Goal: Transaction & Acquisition: Purchase product/service

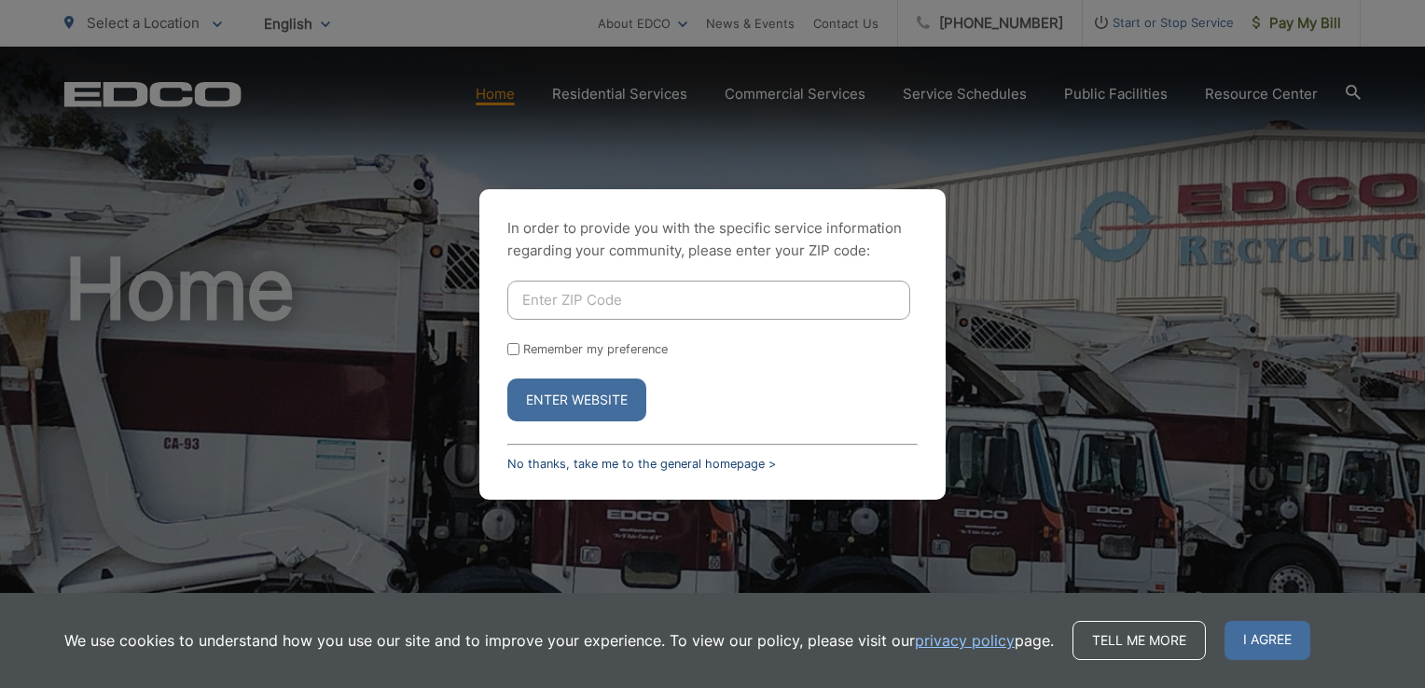
click at [563, 465] on link "No thanks, take me to the general homepage >" at bounding box center [641, 464] width 269 height 14
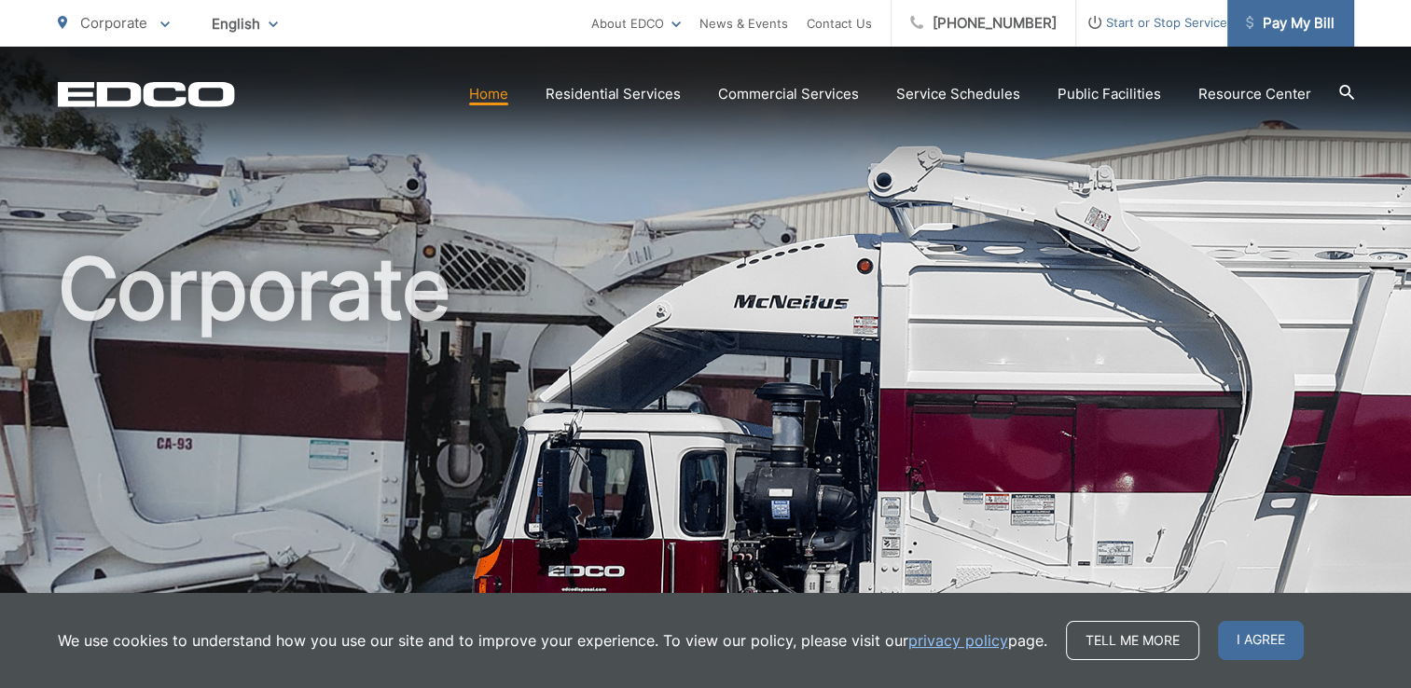
click at [1281, 27] on span "Pay My Bill" at bounding box center [1290, 23] width 89 height 22
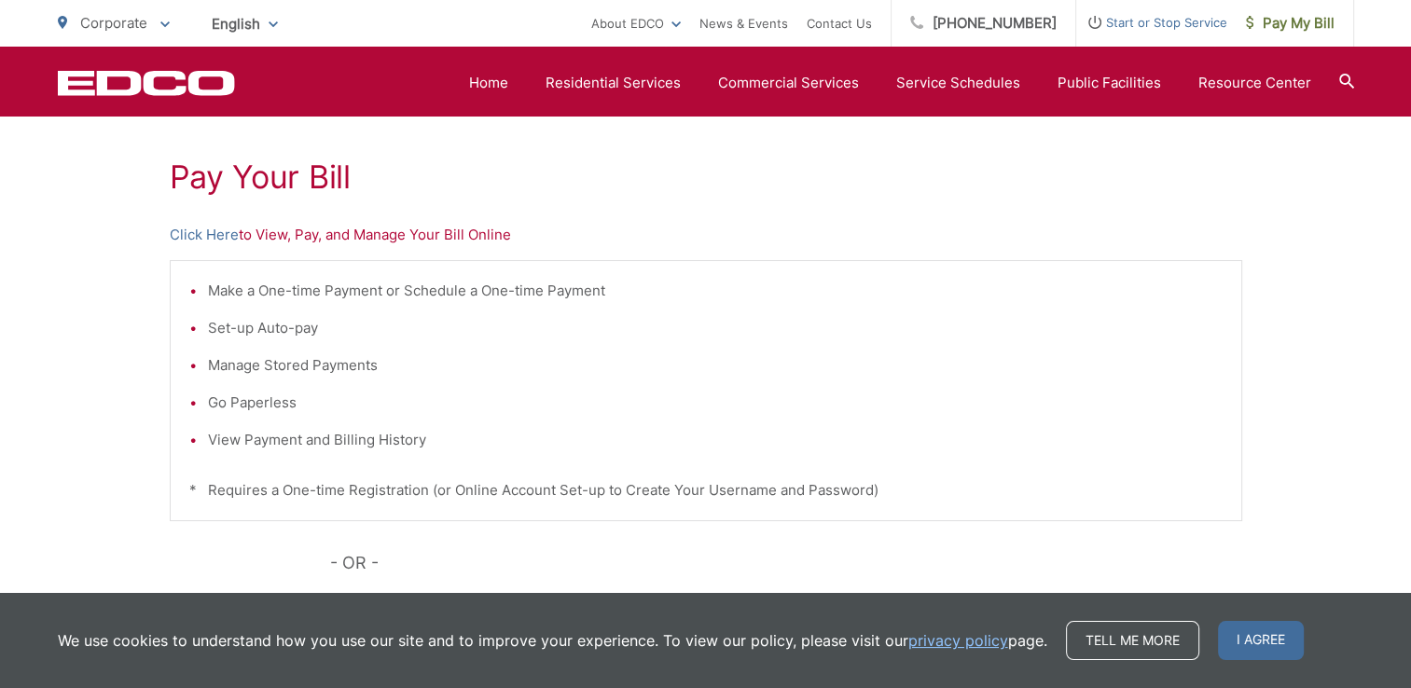
scroll to position [171, 0]
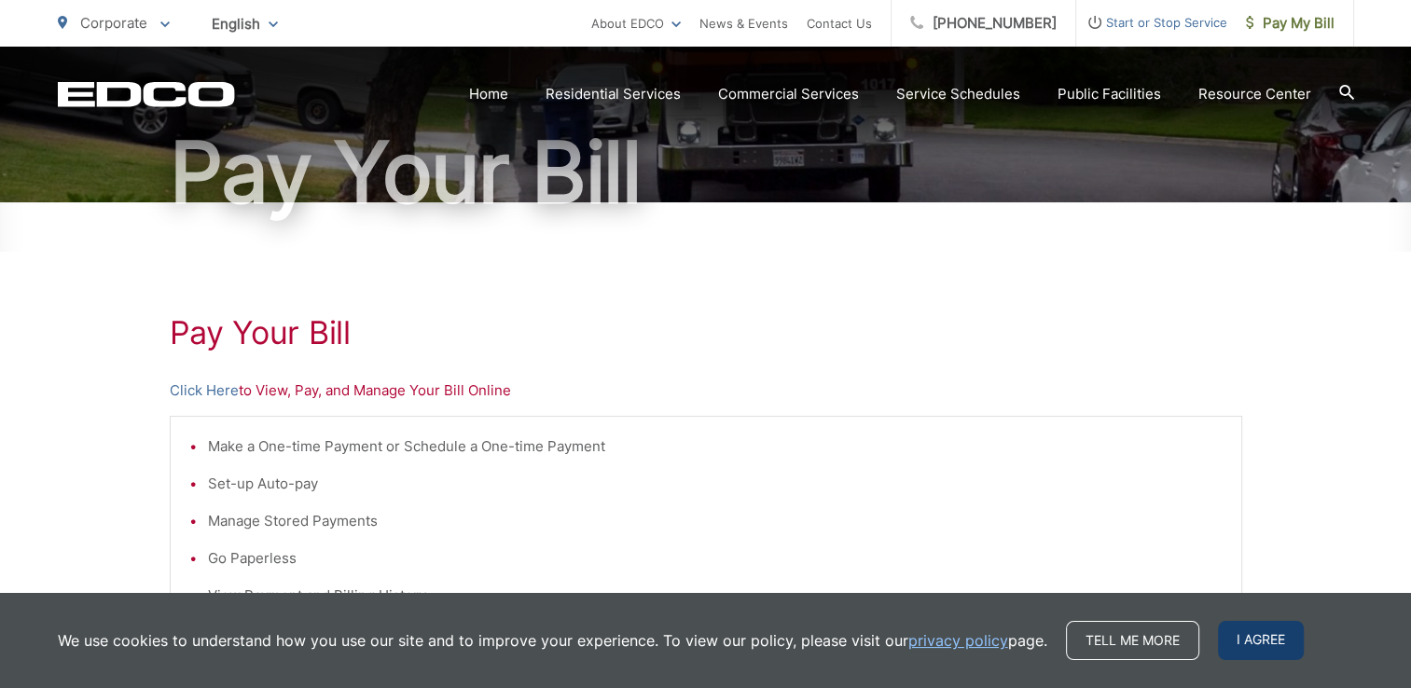
click at [1289, 638] on span "I agree" at bounding box center [1261, 640] width 86 height 39
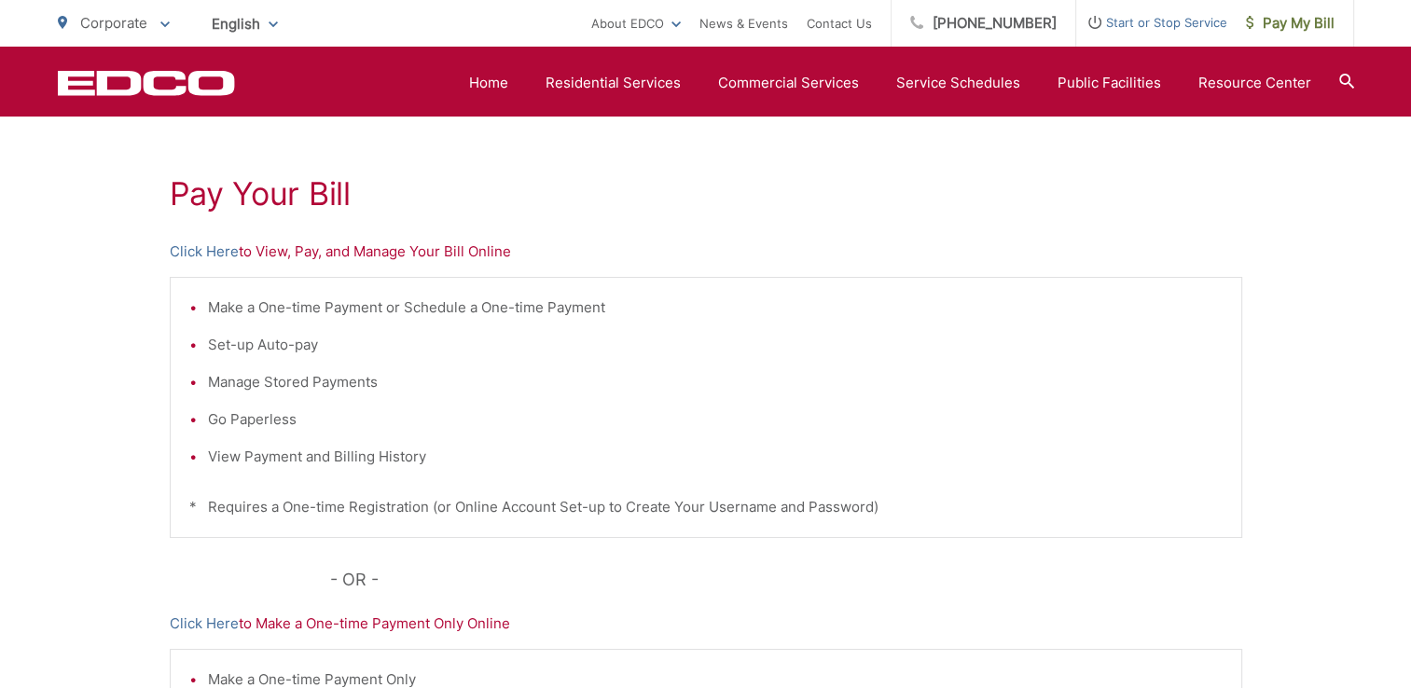
scroll to position [264, 0]
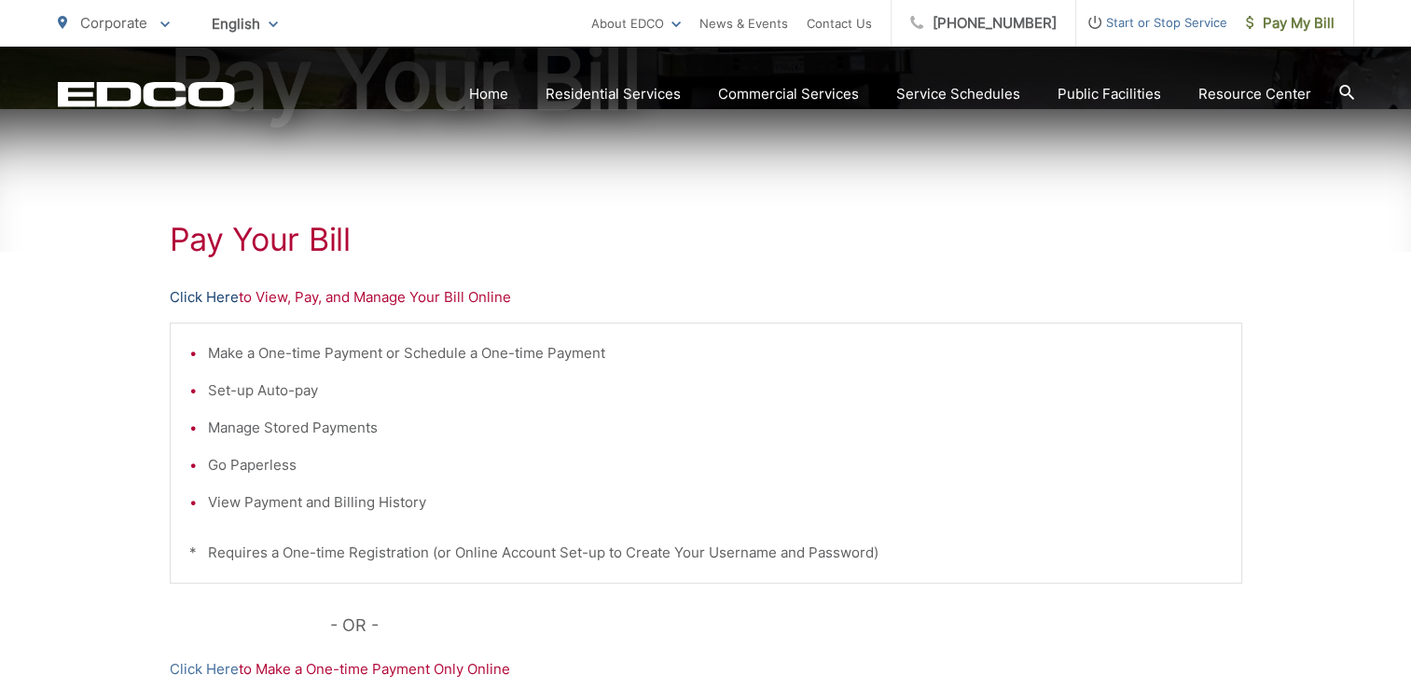
click at [205, 297] on link "Click Here" at bounding box center [204, 297] width 69 height 22
click at [215, 299] on link "Click Here" at bounding box center [204, 297] width 69 height 22
click at [205, 296] on link "Click Here" at bounding box center [204, 297] width 69 height 22
